Goal: Task Accomplishment & Management: Use online tool/utility

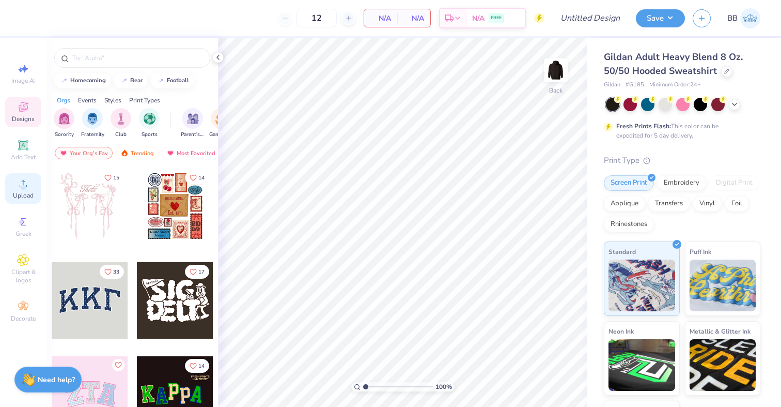
click at [23, 181] on icon at bounding box center [23, 183] width 12 height 12
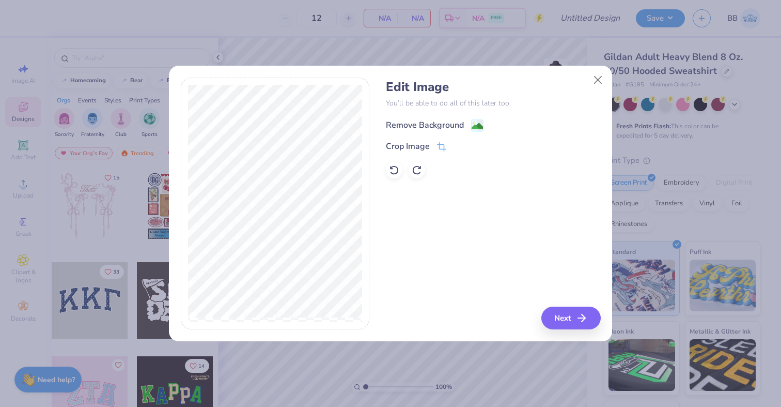
click at [480, 121] on image at bounding box center [477, 125] width 11 height 11
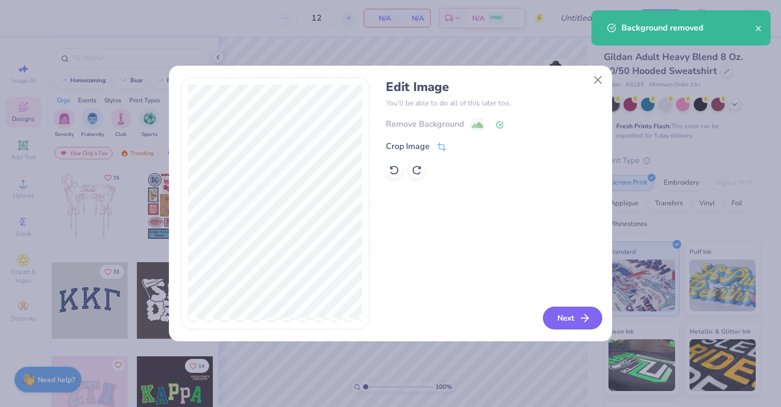
click at [570, 326] on button "Next" at bounding box center [572, 317] width 59 height 23
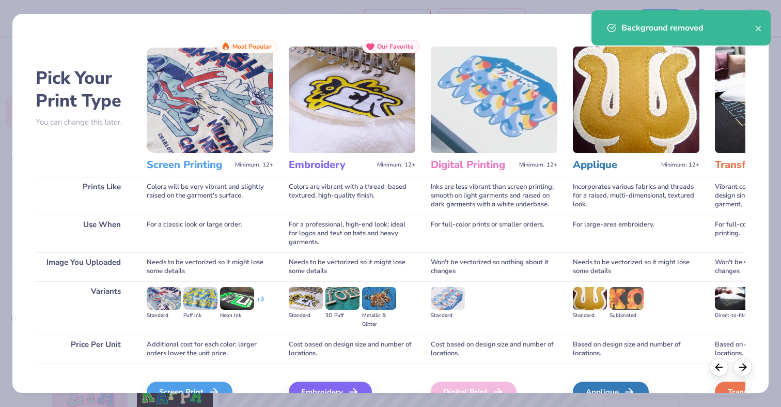
scroll to position [57, 0]
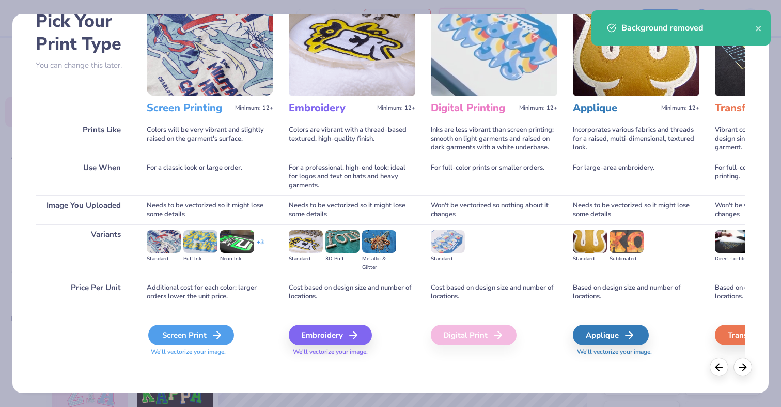
click at [208, 333] on div "Screen Print" at bounding box center [191, 335] width 86 height 21
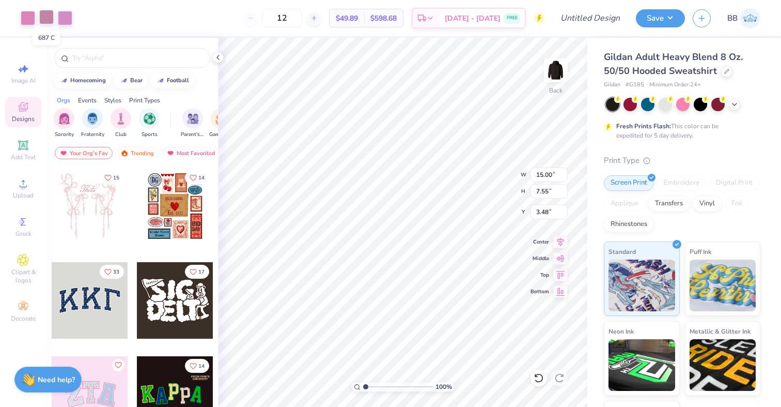
click at [44, 14] on div at bounding box center [46, 17] width 14 height 14
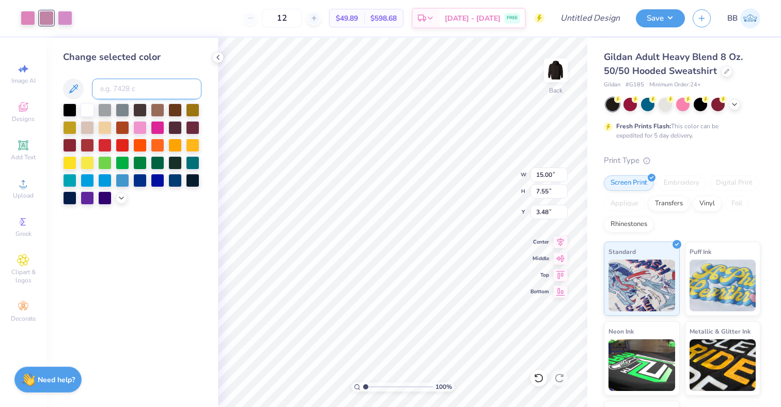
click at [116, 85] on input at bounding box center [147, 89] width 110 height 21
type input "673"
click at [46, 20] on div at bounding box center [46, 17] width 14 height 14
click at [140, 86] on input at bounding box center [147, 89] width 110 height 21
type input "673"
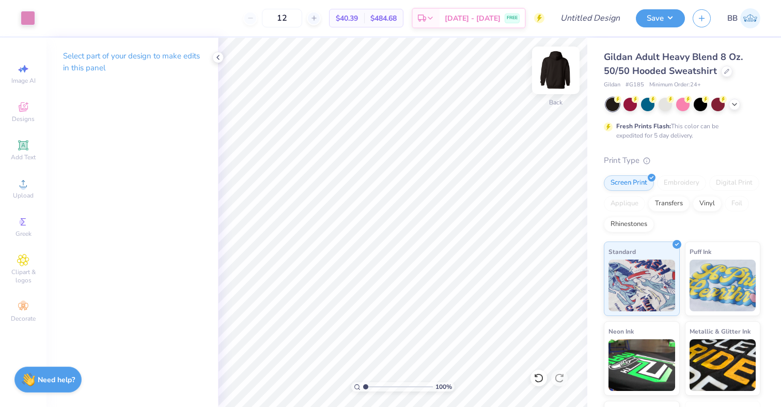
click at [556, 70] on img at bounding box center [555, 70] width 41 height 41
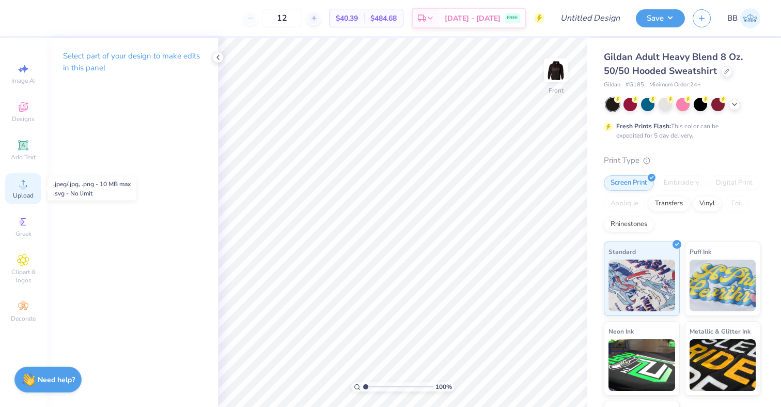
click at [23, 183] on icon at bounding box center [23, 183] width 7 height 7
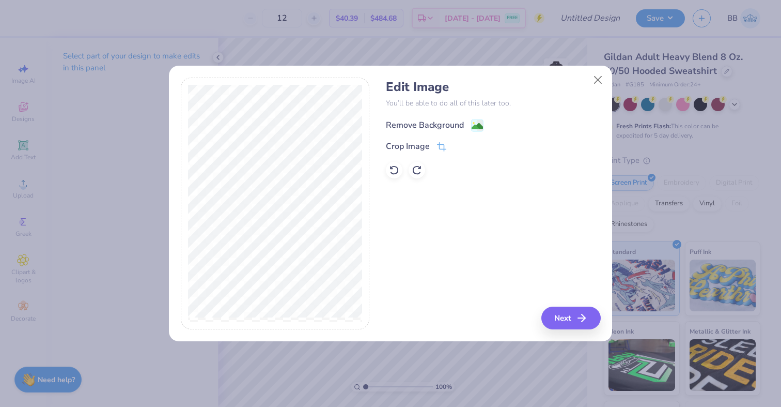
click at [472, 126] on image at bounding box center [477, 125] width 11 height 11
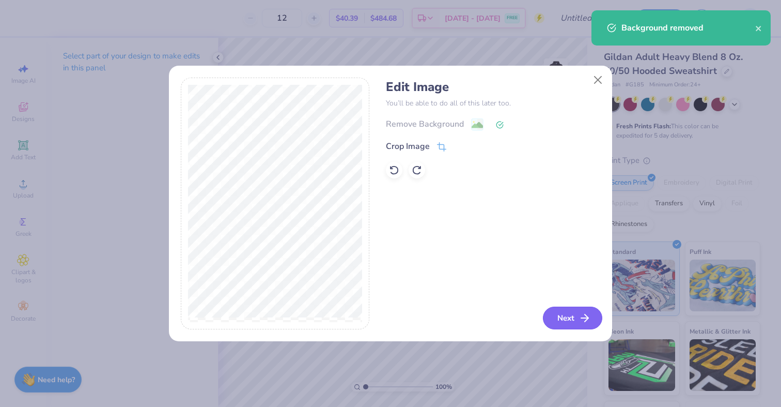
click at [570, 320] on button "Next" at bounding box center [572, 317] width 59 height 23
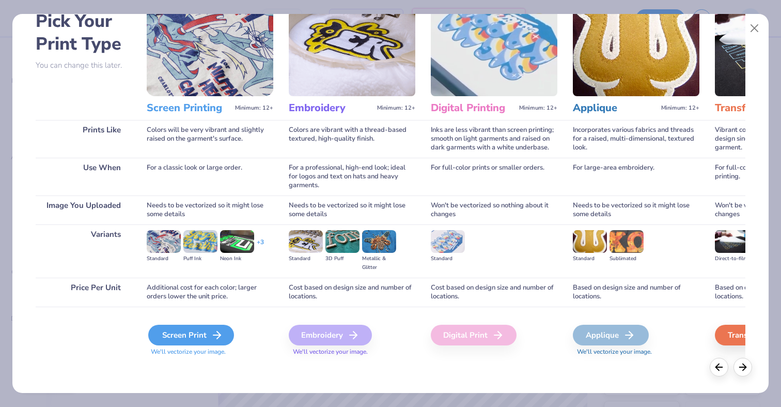
click at [198, 340] on div "Screen Print" at bounding box center [191, 335] width 86 height 21
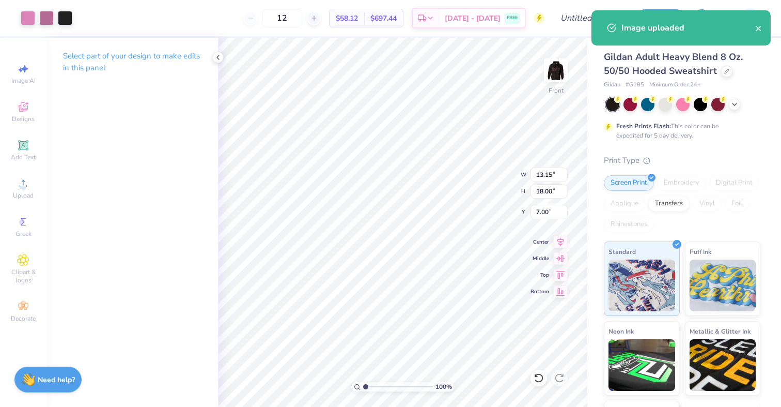
type input "6.00"
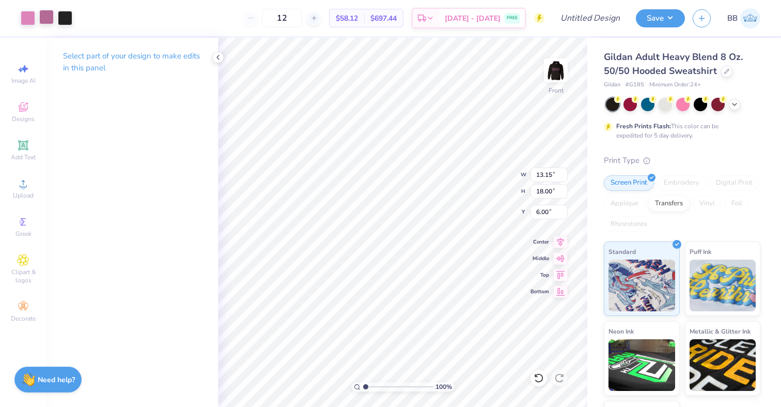
click at [52, 20] on div at bounding box center [46, 17] width 14 height 14
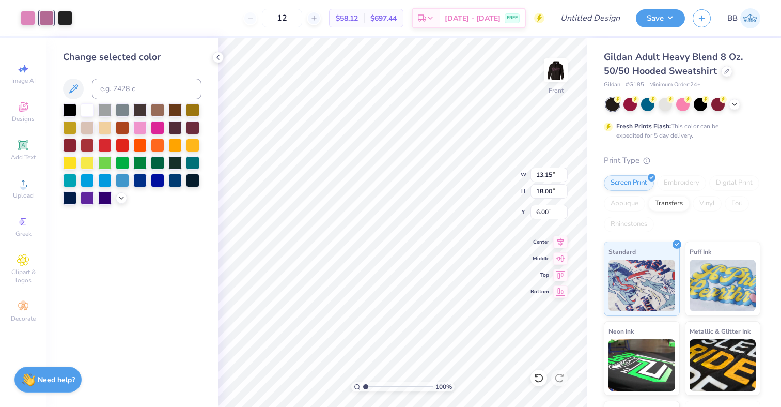
click at [112, 74] on div "Change selected color" at bounding box center [132, 127] width 138 height 155
click at [112, 84] on input at bounding box center [147, 89] width 110 height 21
type input "673"
click at [45, 18] on div at bounding box center [46, 17] width 14 height 14
click at [127, 91] on input at bounding box center [147, 89] width 110 height 21
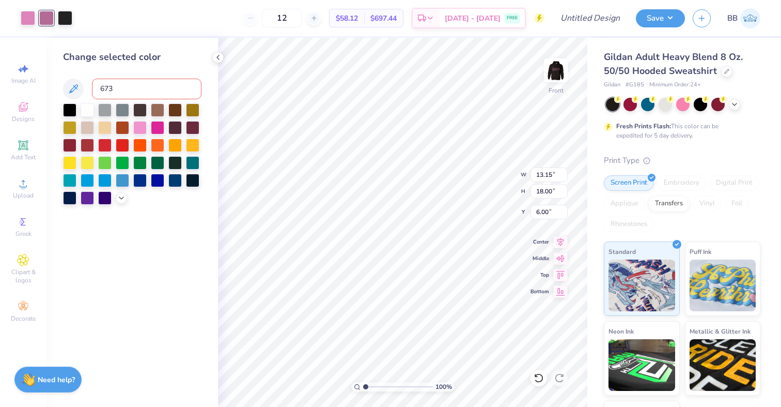
type input "673"
click at [43, 17] on div at bounding box center [46, 17] width 14 height 14
click at [48, 19] on div at bounding box center [46, 18] width 14 height 14
click at [121, 88] on input at bounding box center [147, 89] width 110 height 21
type input "673"
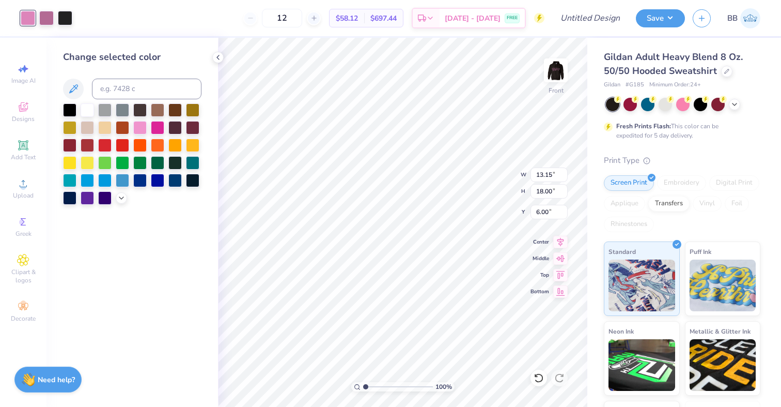
click at [51, 27] on div "Art colors" at bounding box center [36, 18] width 72 height 36
click at [48, 21] on div at bounding box center [46, 17] width 14 height 14
click at [48, 21] on div at bounding box center [46, 18] width 14 height 14
click at [213, 54] on div at bounding box center [217, 57] width 11 height 11
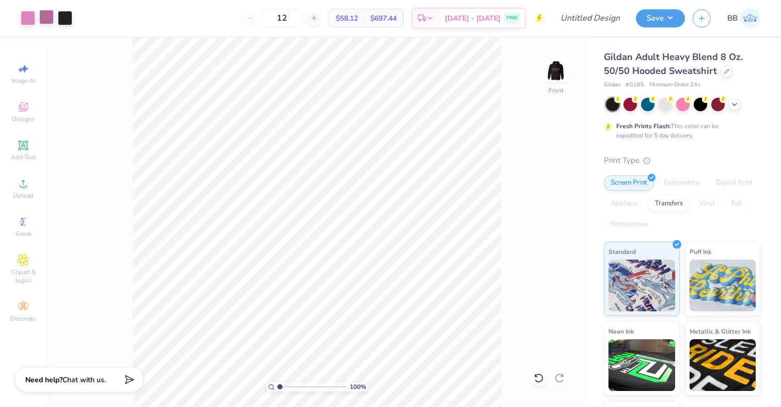
click at [47, 20] on div at bounding box center [46, 17] width 14 height 14
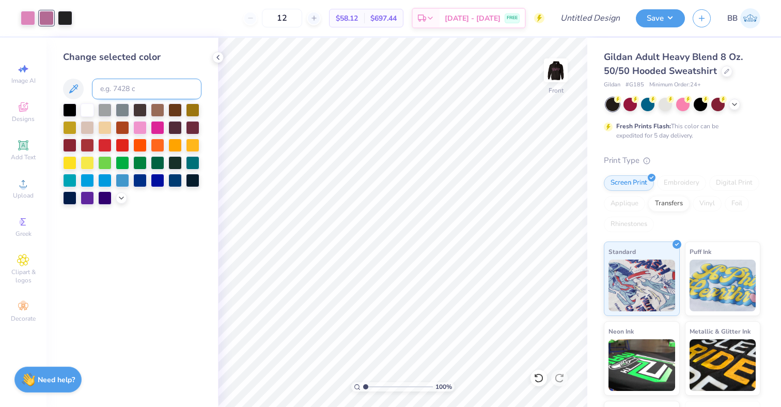
click at [115, 89] on input at bounding box center [147, 89] width 110 height 21
click at [120, 199] on icon at bounding box center [121, 197] width 8 height 8
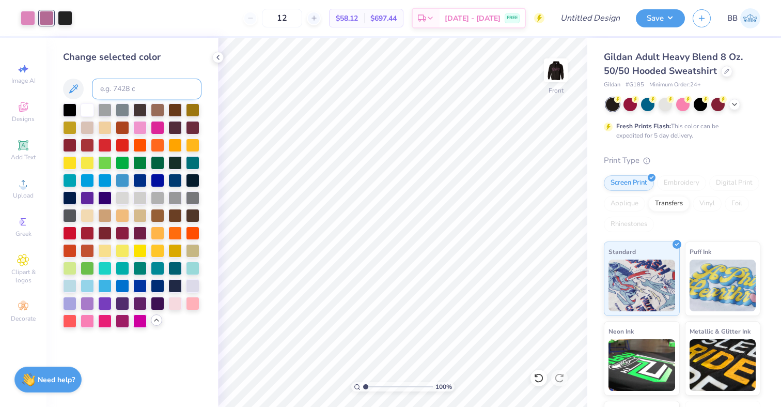
click at [118, 89] on input at bounding box center [147, 89] width 110 height 21
type input "673"
click at [45, 18] on div at bounding box center [46, 17] width 14 height 14
click at [27, 20] on div at bounding box center [28, 17] width 14 height 14
click at [46, 19] on div at bounding box center [46, 17] width 14 height 14
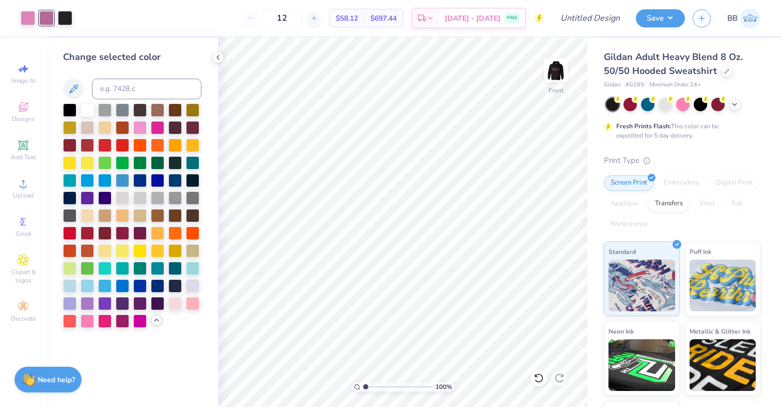
click at [215, 62] on div "Change selected color" at bounding box center [133, 222] width 172 height 369
click at [217, 63] on div at bounding box center [217, 57] width 11 height 11
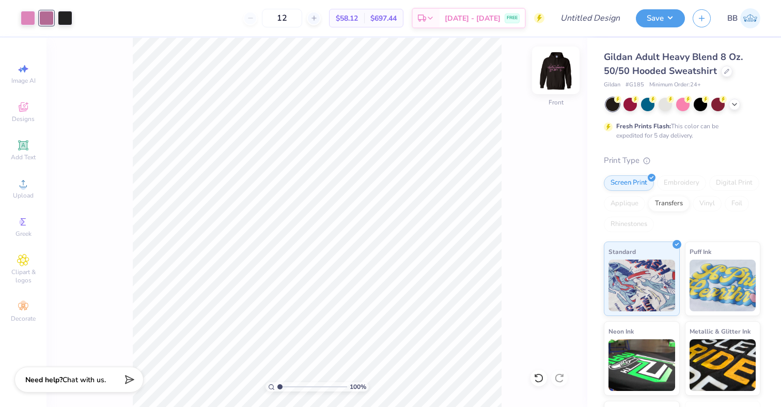
click at [552, 66] on img at bounding box center [555, 70] width 41 height 41
click at [549, 69] on img at bounding box center [555, 70] width 41 height 41
click at [45, 21] on div at bounding box center [46, 17] width 14 height 14
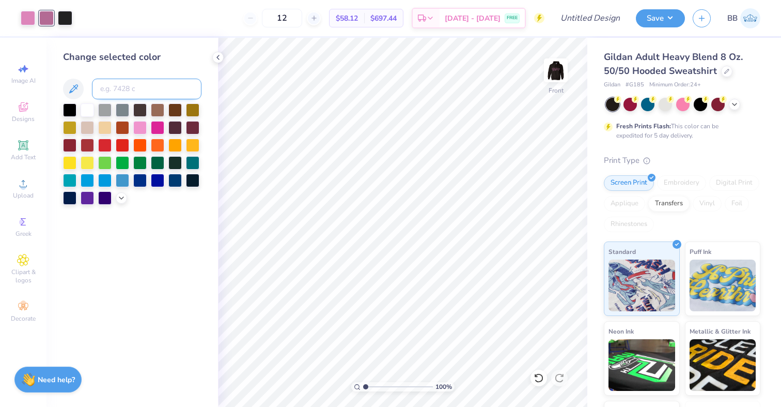
click at [119, 95] on input at bounding box center [147, 89] width 110 height 21
type input "673"
click at [50, 23] on div at bounding box center [46, 17] width 14 height 14
click at [71, 18] on div at bounding box center [65, 17] width 14 height 14
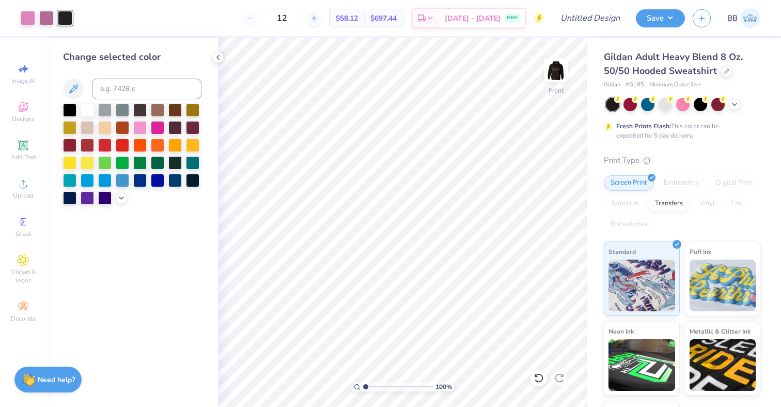
click at [131, 78] on div "Change selected color" at bounding box center [132, 127] width 138 height 155
click at [51, 18] on div at bounding box center [46, 17] width 14 height 14
click at [77, 85] on icon at bounding box center [73, 88] width 9 height 9
click at [29, 19] on div at bounding box center [28, 17] width 14 height 14
click at [44, 18] on div at bounding box center [46, 17] width 14 height 14
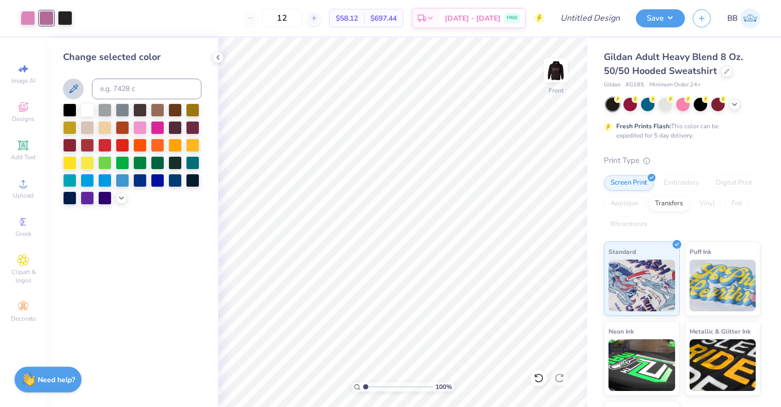
click at [53, 22] on div at bounding box center [46, 18] width 14 height 14
click at [77, 85] on icon at bounding box center [73, 88] width 9 height 9
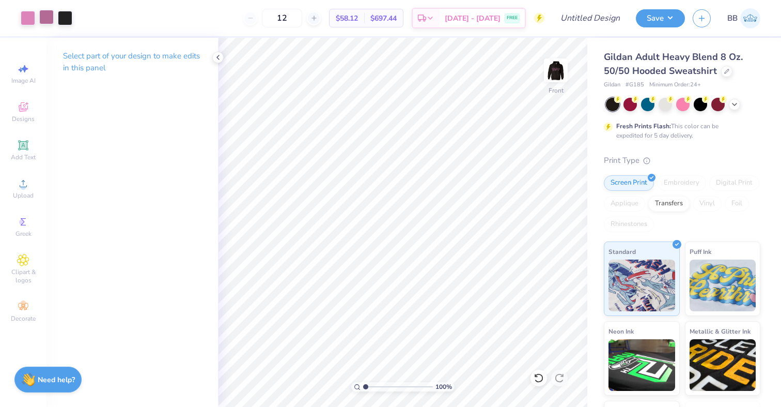
click at [43, 16] on div at bounding box center [46, 17] width 14 height 14
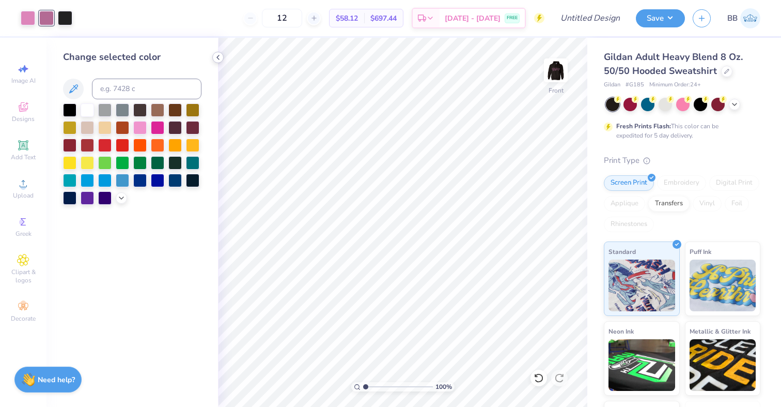
click at [217, 54] on icon at bounding box center [218, 57] width 8 height 8
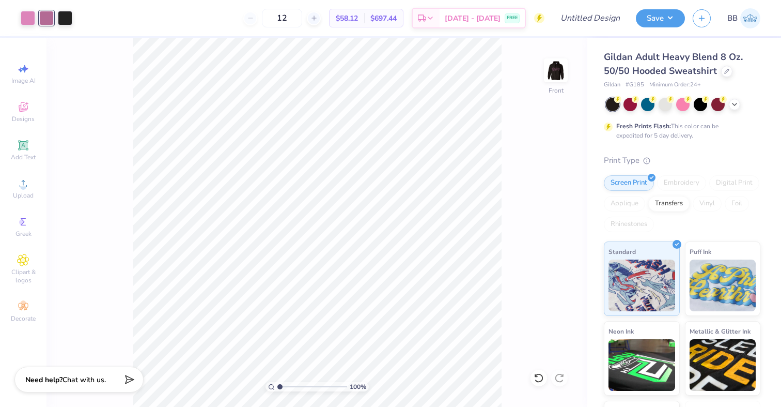
click at [42, 19] on div at bounding box center [46, 18] width 14 height 14
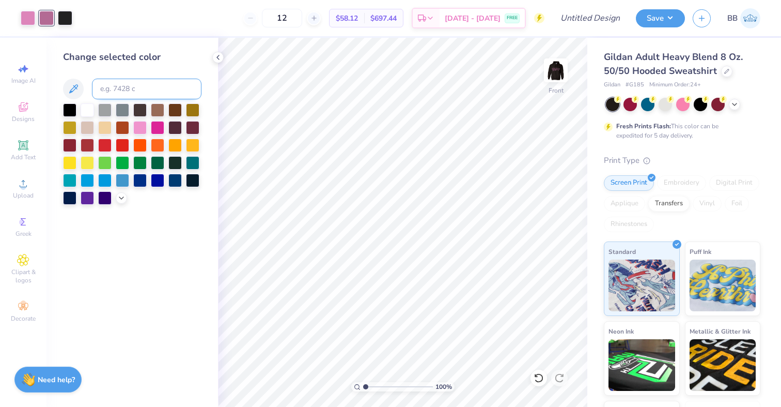
click at [122, 88] on input at bounding box center [147, 89] width 110 height 21
click at [62, 16] on div at bounding box center [65, 17] width 14 height 14
click at [61, 14] on div at bounding box center [65, 18] width 14 height 14
click at [44, 18] on div at bounding box center [46, 17] width 14 height 14
click at [119, 88] on input at bounding box center [147, 89] width 110 height 21
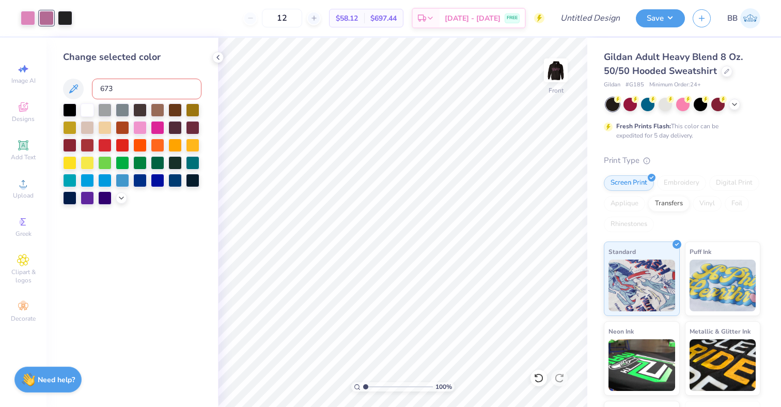
type input "673"
click at [38, 10] on div "Art colors" at bounding box center [36, 18] width 72 height 36
click at [42, 14] on div at bounding box center [46, 17] width 14 height 14
click at [90, 162] on div at bounding box center [87, 161] width 13 height 13
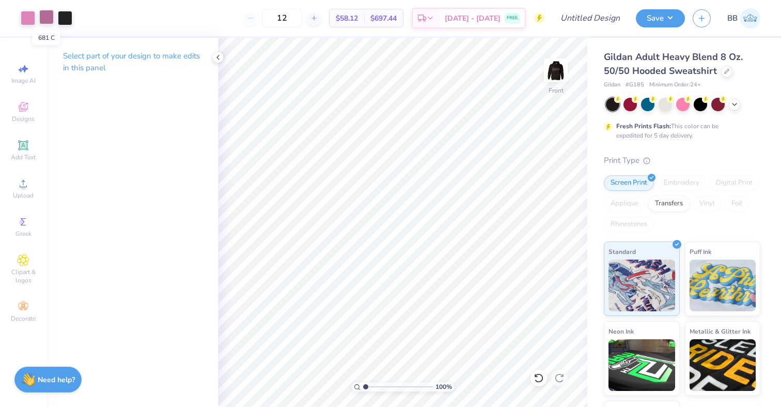
click at [54, 19] on div at bounding box center [46, 17] width 14 height 14
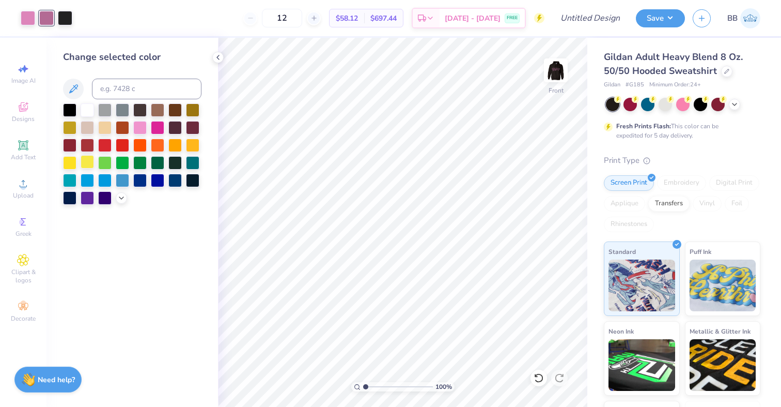
click at [87, 161] on div at bounding box center [87, 161] width 13 height 13
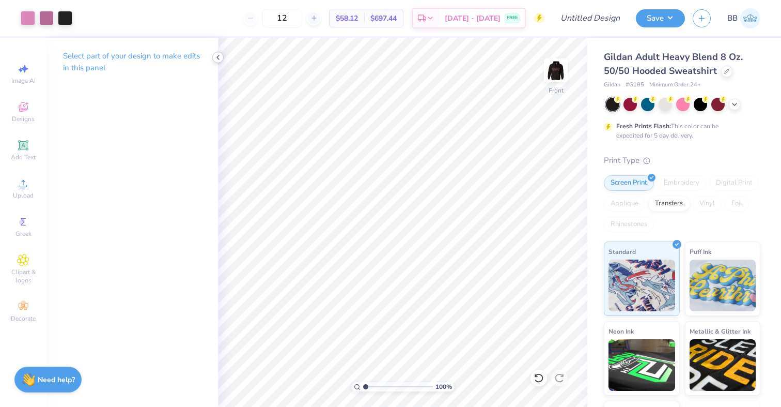
click at [218, 58] on polyline at bounding box center [218, 57] width 2 height 4
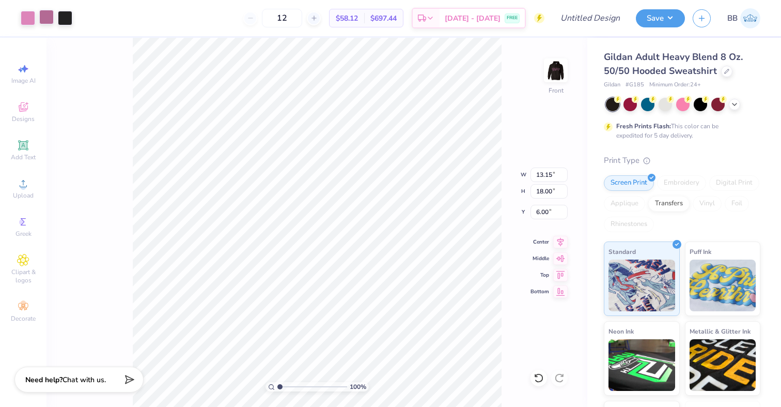
click at [47, 17] on div at bounding box center [46, 17] width 14 height 14
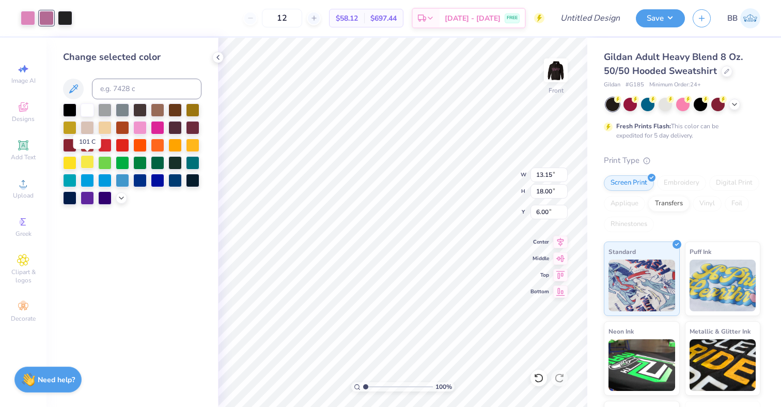
click at [88, 162] on div at bounding box center [87, 161] width 13 height 13
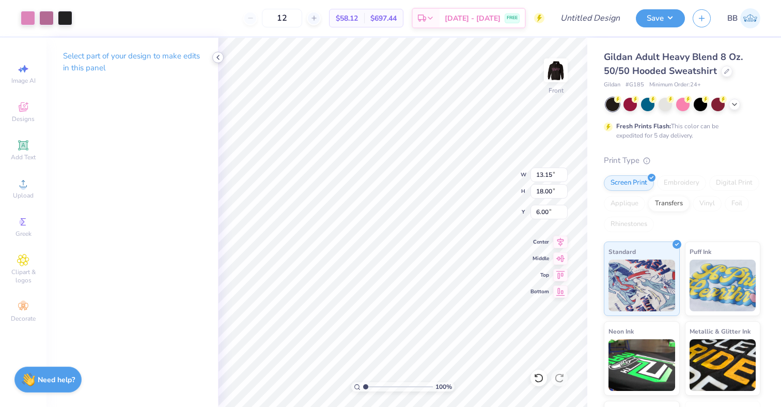
click at [216, 53] on div at bounding box center [217, 57] width 11 height 11
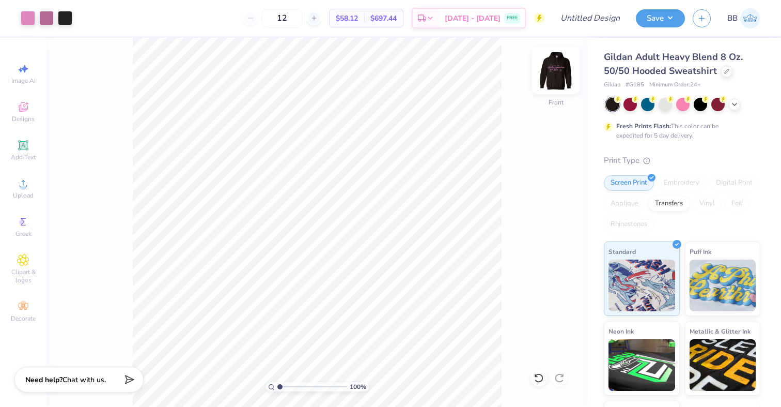
click at [558, 79] on img at bounding box center [555, 70] width 41 height 41
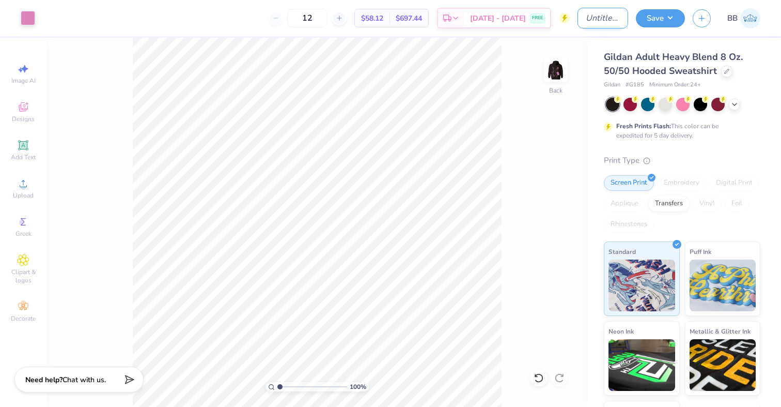
click at [603, 18] on input "Design Title" at bounding box center [603, 18] width 51 height 21
type input "[PERSON_NAME]"
click at [668, 18] on button "Save" at bounding box center [660, 17] width 49 height 18
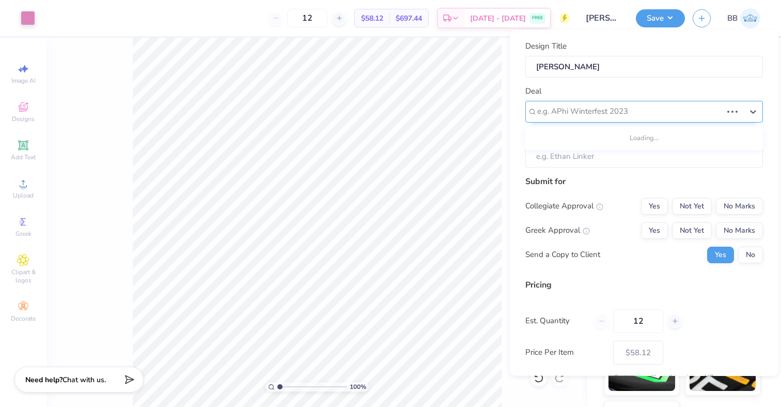
click at [671, 112] on div at bounding box center [629, 111] width 185 height 14
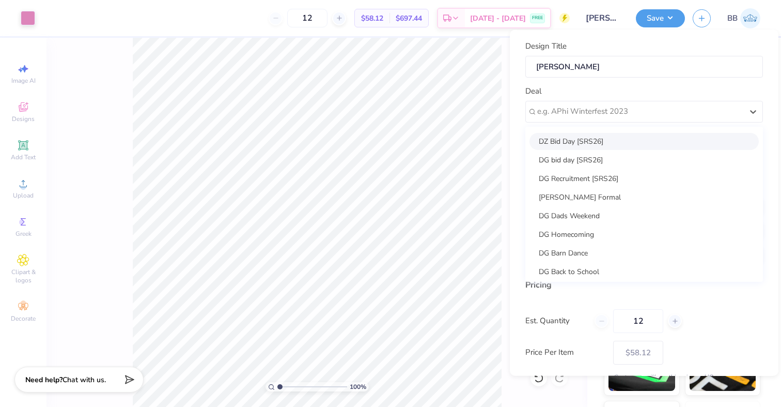
scroll to position [55, 0]
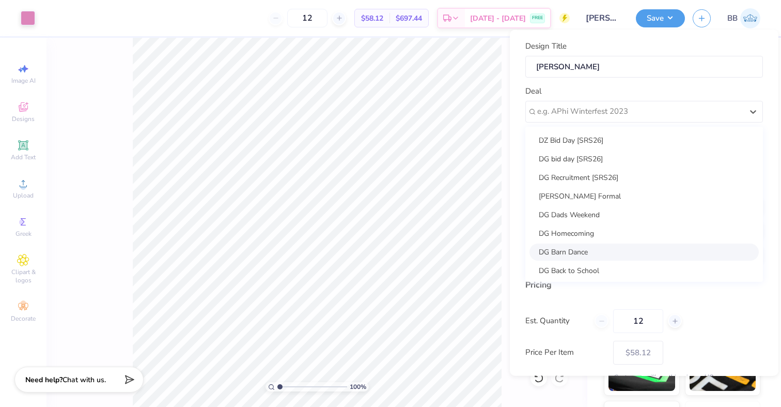
click at [611, 253] on div "DG Barn Dance" at bounding box center [644, 251] width 229 height 17
type input "Elise Park"
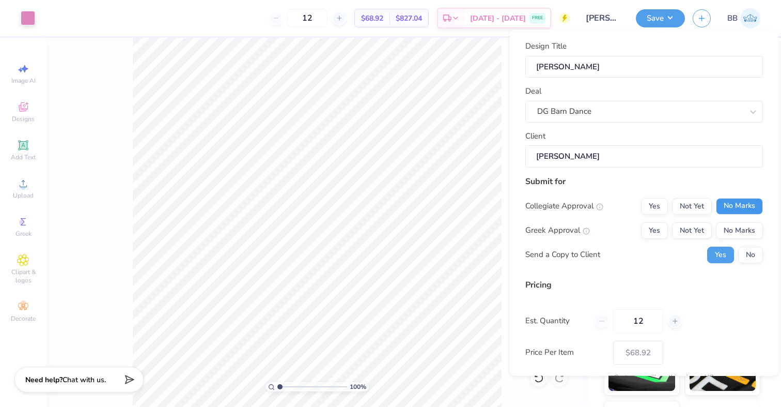
click at [724, 205] on button "No Marks" at bounding box center [739, 205] width 47 height 17
click at [689, 226] on button "Not Yet" at bounding box center [692, 230] width 40 height 17
type input "$68.92"
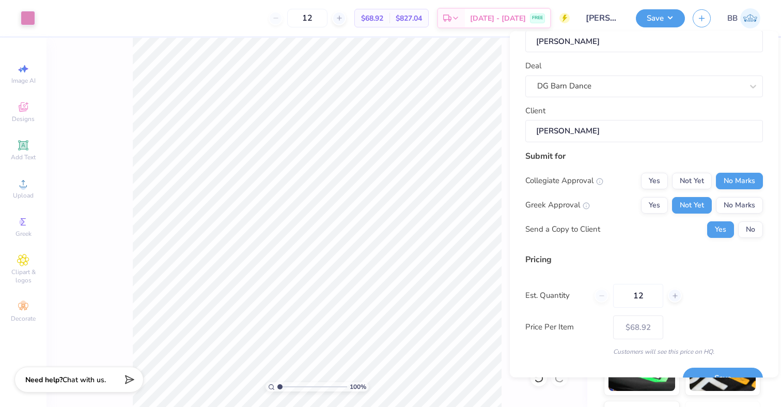
scroll to position [48, 0]
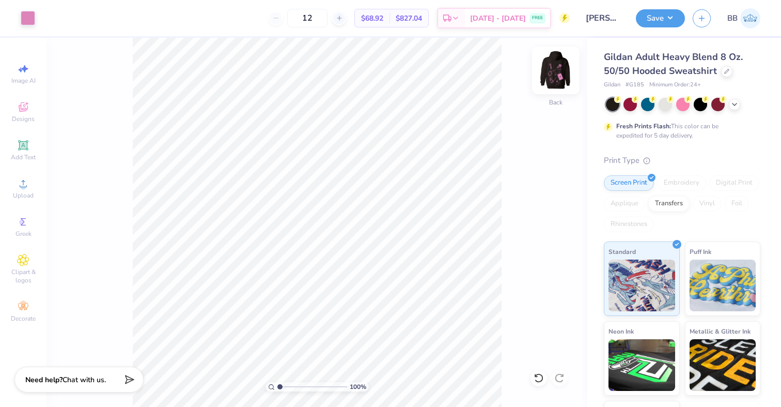
click at [552, 74] on img at bounding box center [555, 70] width 41 height 41
click at [50, 20] on div at bounding box center [46, 17] width 14 height 14
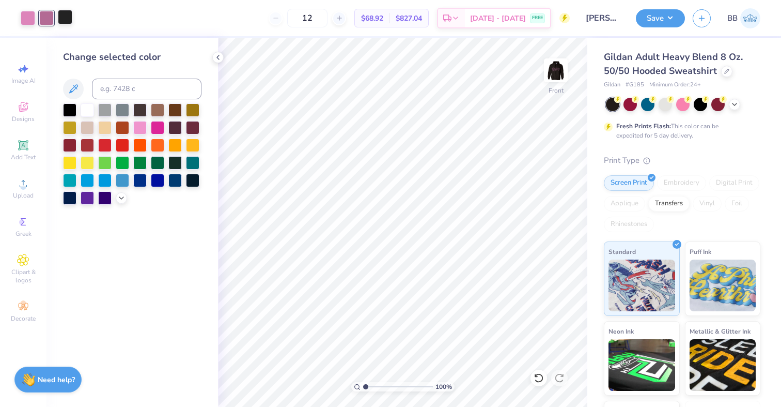
click at [67, 18] on div at bounding box center [65, 17] width 14 height 14
click at [25, 20] on div at bounding box center [28, 17] width 14 height 14
click at [670, 16] on button "Save" at bounding box center [660, 17] width 49 height 18
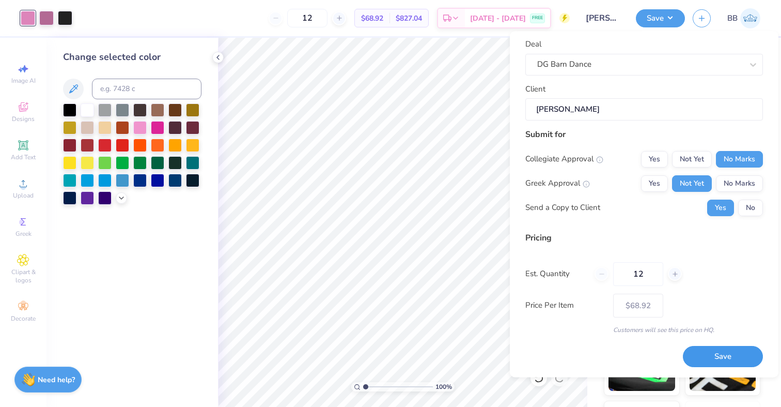
click at [723, 352] on button "Save" at bounding box center [723, 356] width 80 height 21
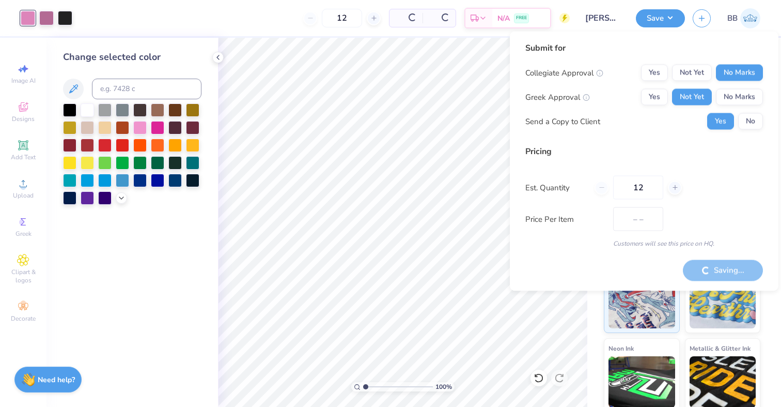
type input "$68.92"
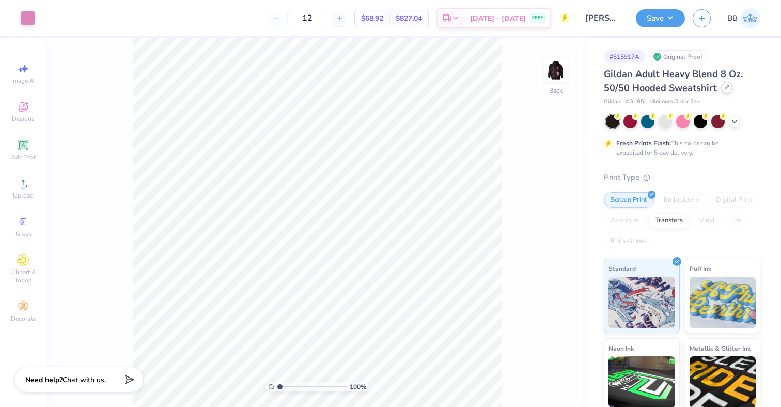
click at [729, 86] on div at bounding box center [726, 87] width 11 height 11
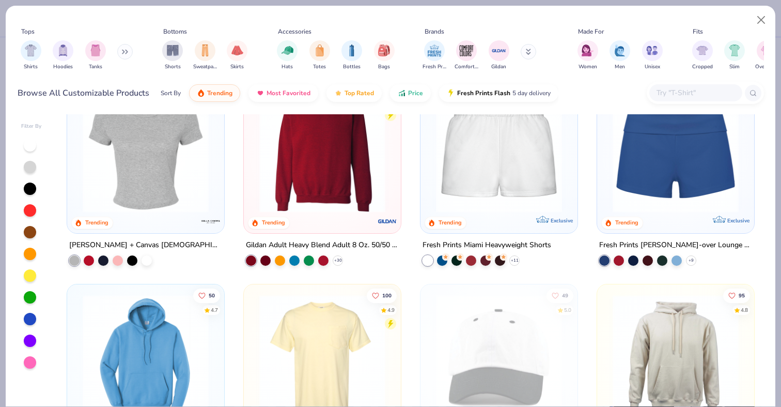
scroll to position [653, 0]
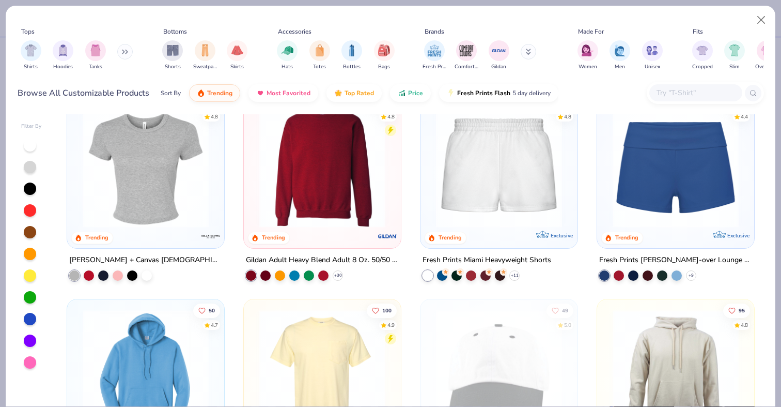
click at [301, 203] on img at bounding box center [322, 164] width 136 height 126
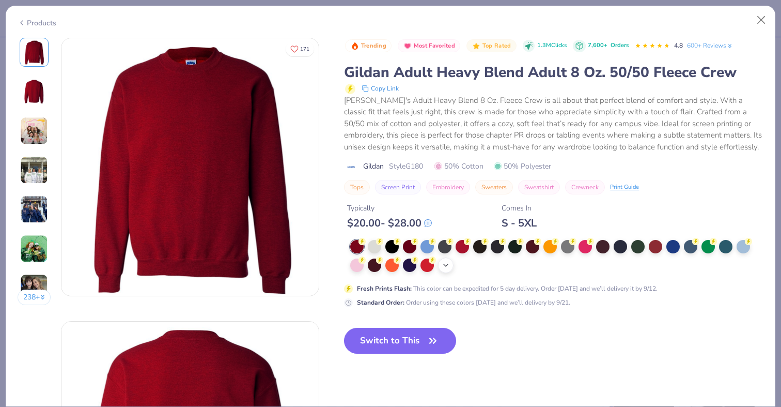
click at [449, 266] on icon at bounding box center [446, 265] width 8 height 8
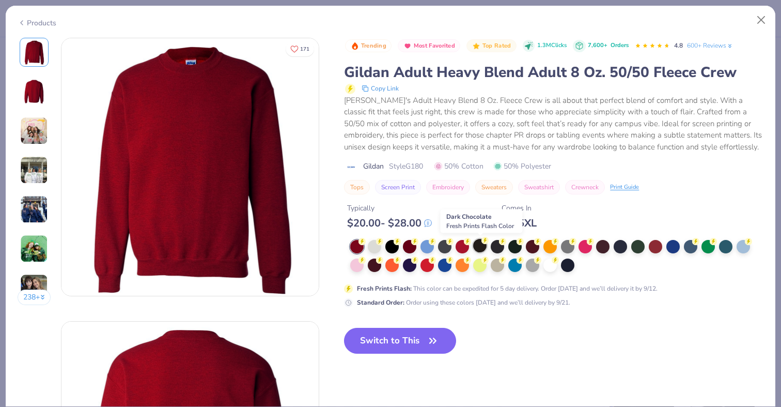
click at [483, 247] on div at bounding box center [479, 245] width 13 height 13
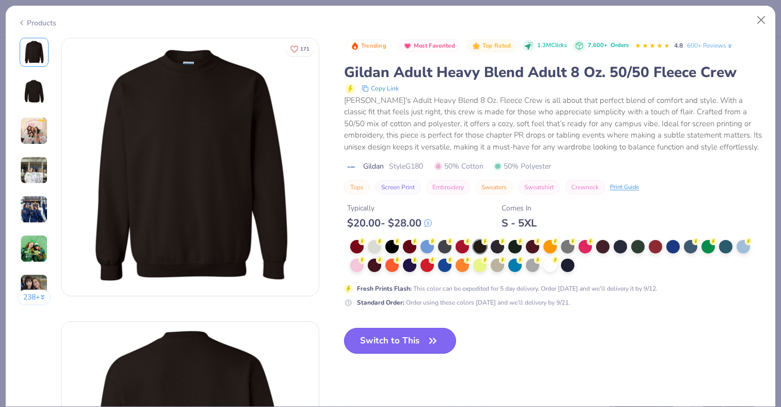
click at [393, 341] on button "Switch to This" at bounding box center [400, 341] width 112 height 26
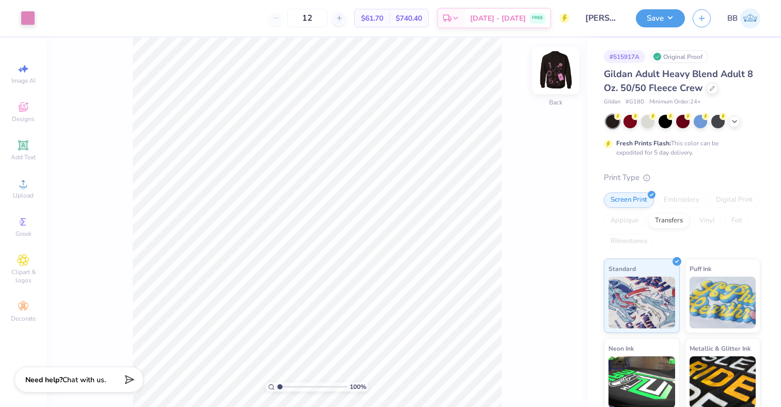
click at [548, 79] on img at bounding box center [555, 70] width 41 height 41
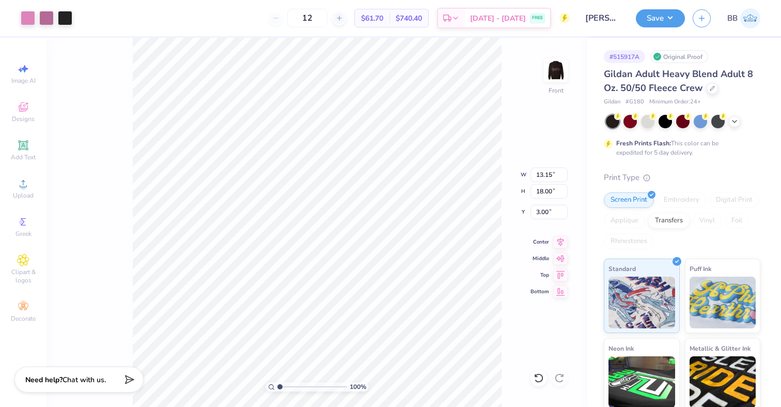
type input "3.00"
click at [46, 18] on div at bounding box center [46, 17] width 14 height 14
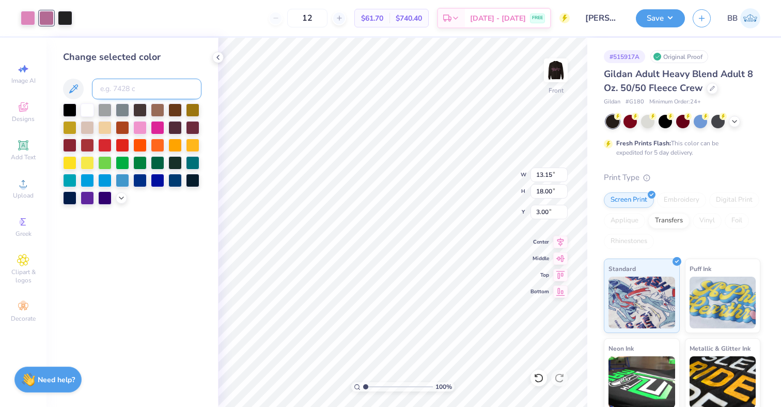
click at [109, 93] on input at bounding box center [147, 89] width 110 height 21
type input "673"
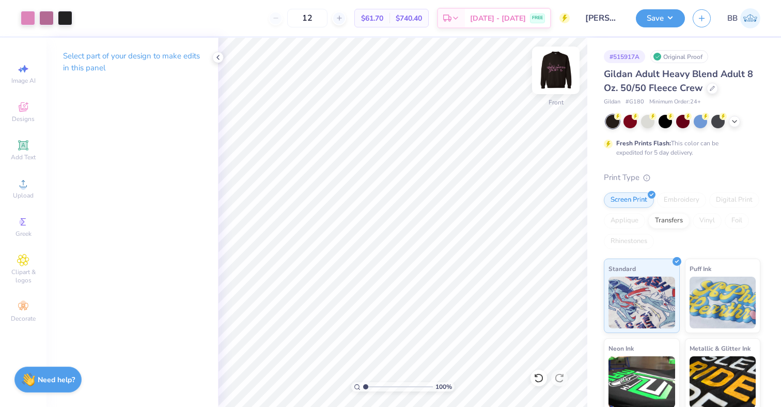
click at [554, 72] on img at bounding box center [555, 70] width 41 height 41
type input "3.00"
click at [681, 11] on button "Save" at bounding box center [660, 17] width 49 height 18
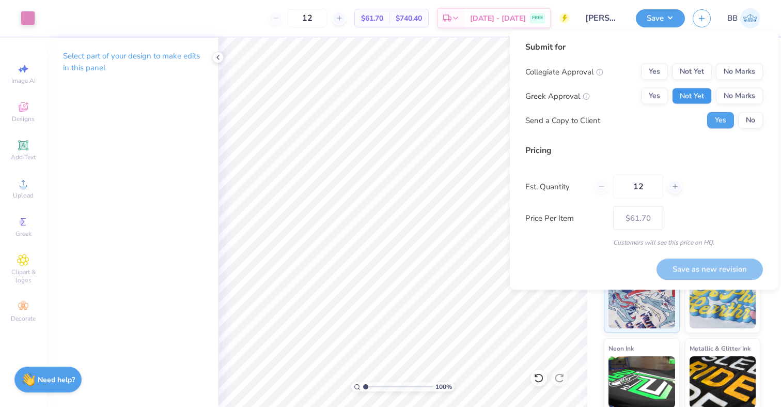
click at [709, 95] on button "Not Yet" at bounding box center [692, 96] width 40 height 17
click at [754, 71] on button "No Marks" at bounding box center [739, 72] width 47 height 17
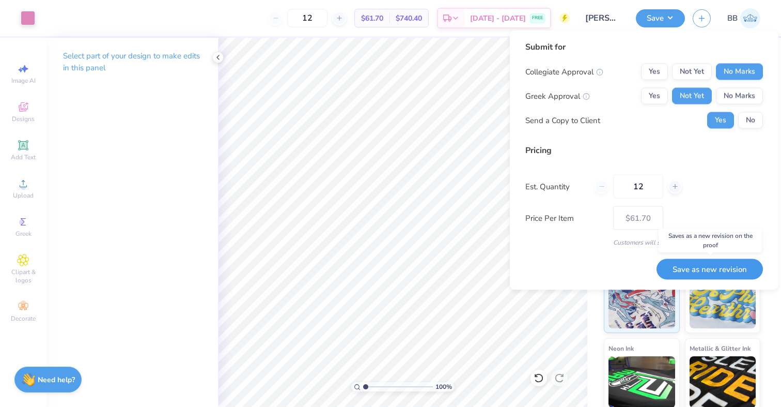
click at [732, 268] on button "Save as new revision" at bounding box center [710, 268] width 106 height 21
type input "$61.70"
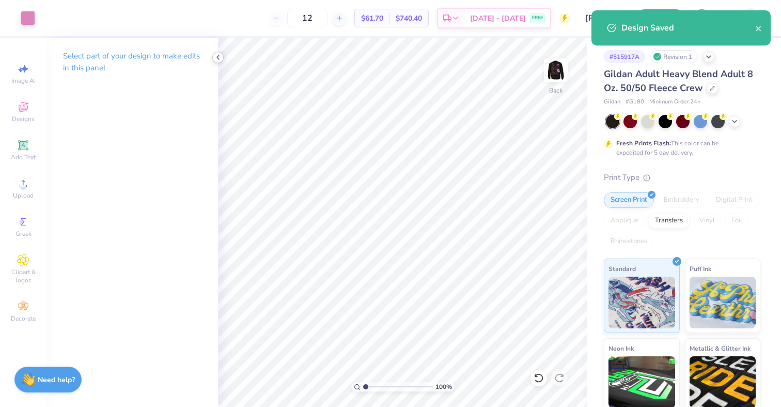
click at [217, 60] on icon at bounding box center [218, 57] width 8 height 8
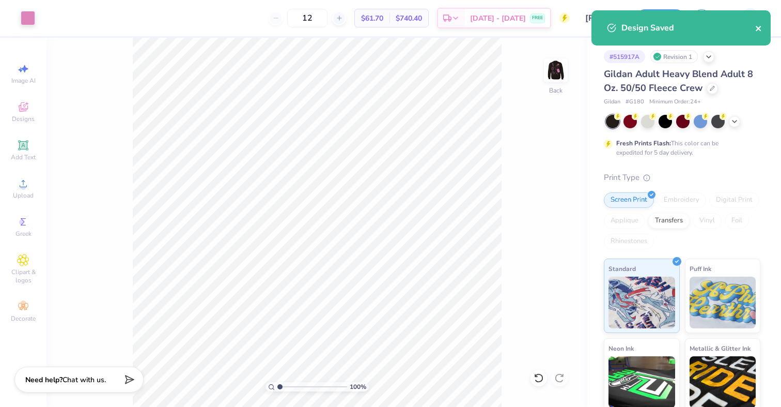
click at [762, 30] on icon "close" at bounding box center [758, 28] width 7 height 8
